Goal: Information Seeking & Learning: Learn about a topic

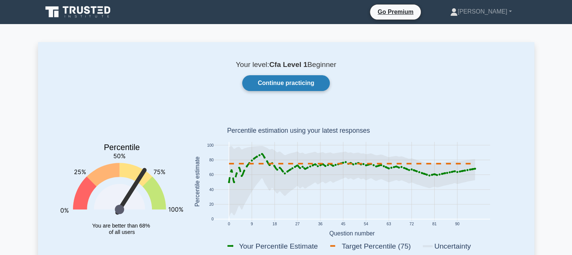
click at [266, 85] on link "Continue practicing" at bounding box center [285, 83] width 87 height 16
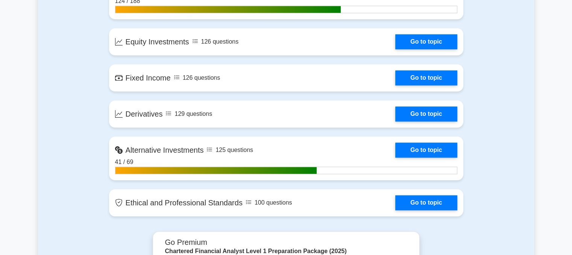
scroll to position [681, 0]
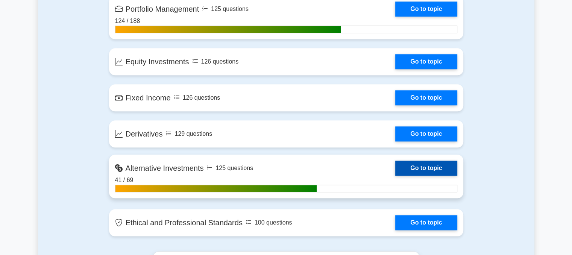
click at [431, 168] on link "Go to topic" at bounding box center [426, 167] width 62 height 15
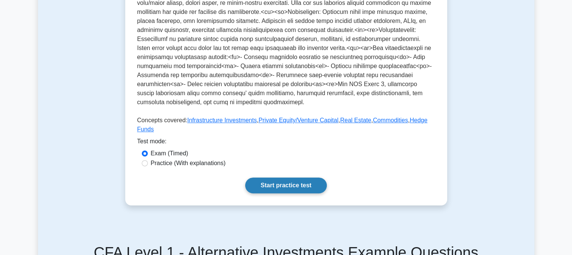
scroll to position [246, 0]
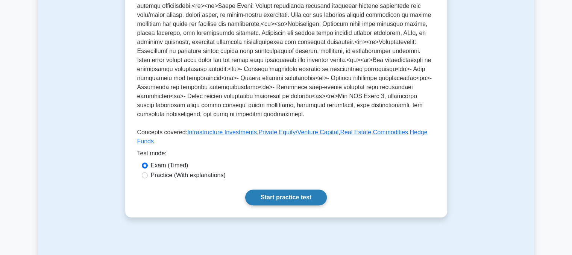
click at [269, 189] on link "Start practice test" at bounding box center [286, 197] width 82 height 16
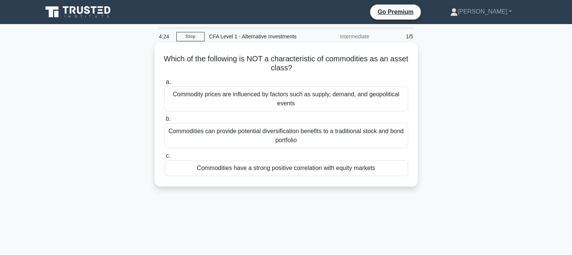
click at [297, 173] on div "Commodities have a strong positive correlation with equity markets" at bounding box center [286, 168] width 244 height 16
click at [164, 158] on input "c. Commodities have a strong positive correlation with equity markets" at bounding box center [164, 155] width 0 height 5
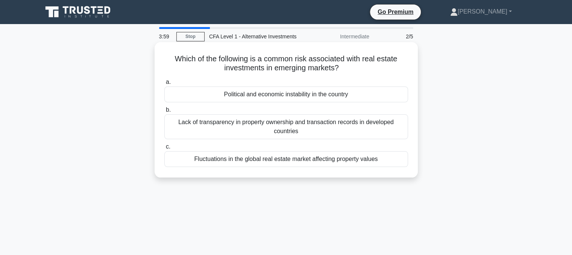
click at [301, 132] on div "Lack of transparency in property ownership and transaction records in developed…" at bounding box center [286, 126] width 244 height 25
click at [164, 112] on input "b. Lack of transparency in property ownership and transaction records in develo…" at bounding box center [164, 109] width 0 height 5
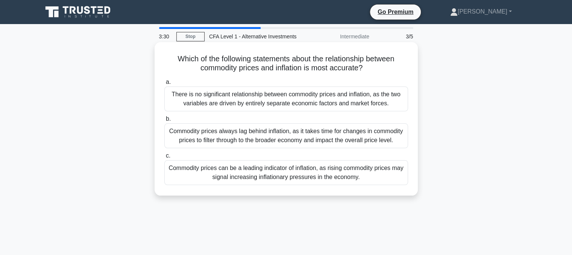
click at [256, 173] on div "Commodity prices can be a leading indicator of inflation, as rising commodity p…" at bounding box center [286, 172] width 244 height 25
click at [164, 158] on input "c. Commodity prices can be a leading indicator of inflation, as rising commodit…" at bounding box center [164, 155] width 0 height 5
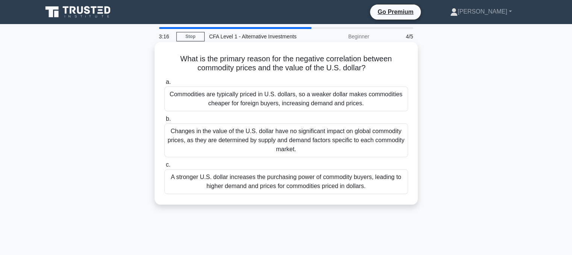
click at [322, 106] on div "Commodities are typically priced in U.S. dollars, so a weaker dollar makes comm…" at bounding box center [286, 98] width 244 height 25
click at [164, 85] on input "a. Commodities are typically priced in U.S. dollars, so a weaker dollar makes c…" at bounding box center [164, 82] width 0 height 5
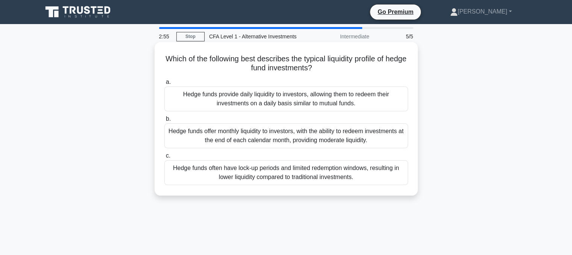
click at [266, 173] on div "Hedge funds often have lock-up periods and limited redemption windows, resultin…" at bounding box center [286, 172] width 244 height 25
click at [164, 158] on input "c. Hedge funds often have lock-up periods and limited redemption windows, resul…" at bounding box center [164, 155] width 0 height 5
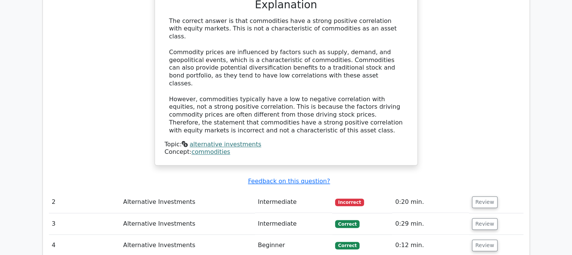
scroll to position [746, 0]
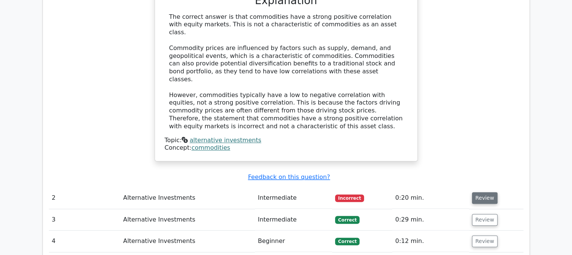
click at [488, 192] on button "Review" at bounding box center [485, 198] width 26 height 12
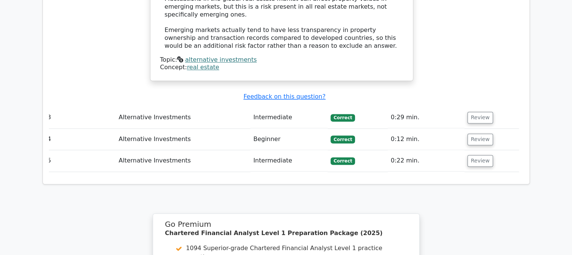
scroll to position [1183, 0]
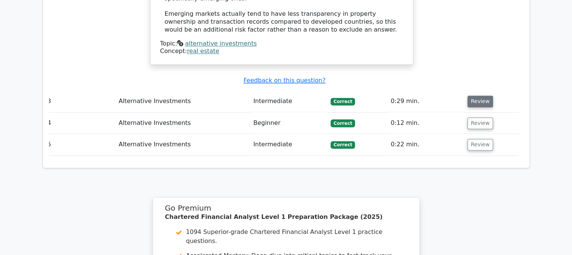
click at [468, 95] on button "Review" at bounding box center [480, 101] width 26 height 12
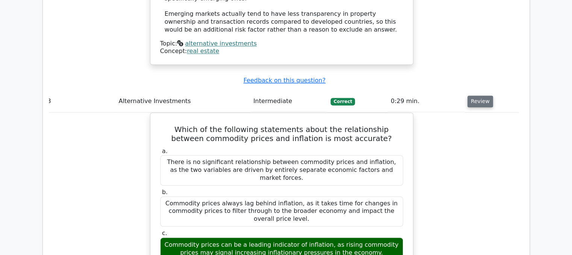
click at [468, 95] on button "Review" at bounding box center [480, 101] width 26 height 12
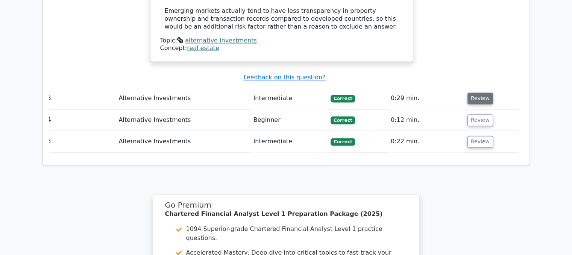
scroll to position [1185, 0]
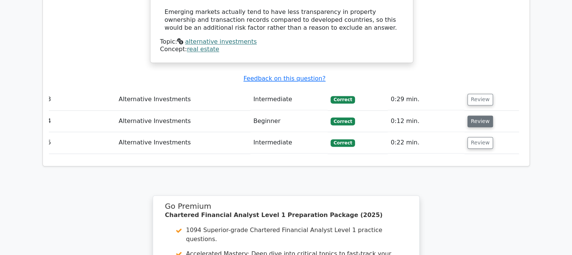
click at [474, 115] on button "Review" at bounding box center [480, 121] width 26 height 12
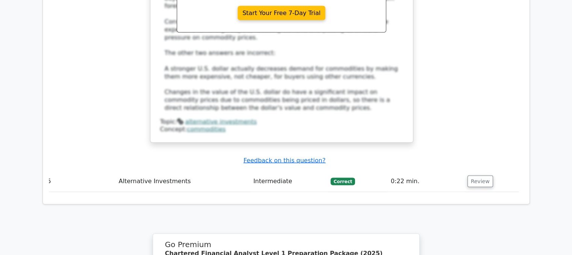
scroll to position [1539, 0]
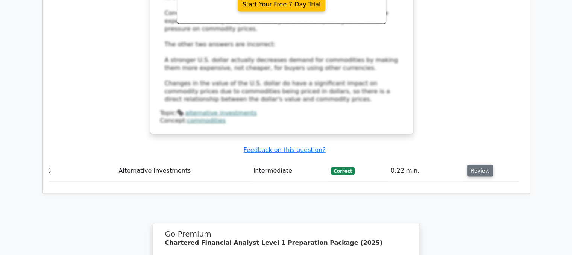
click at [472, 165] on button "Review" at bounding box center [480, 171] width 26 height 12
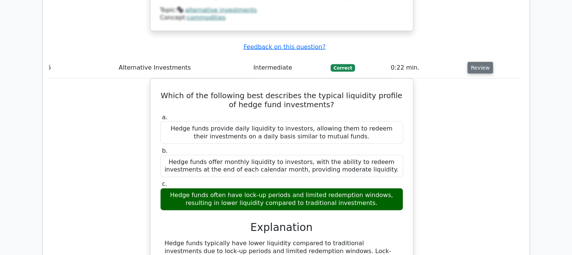
scroll to position [1640, 0]
